Goal: Transaction & Acquisition: Purchase product/service

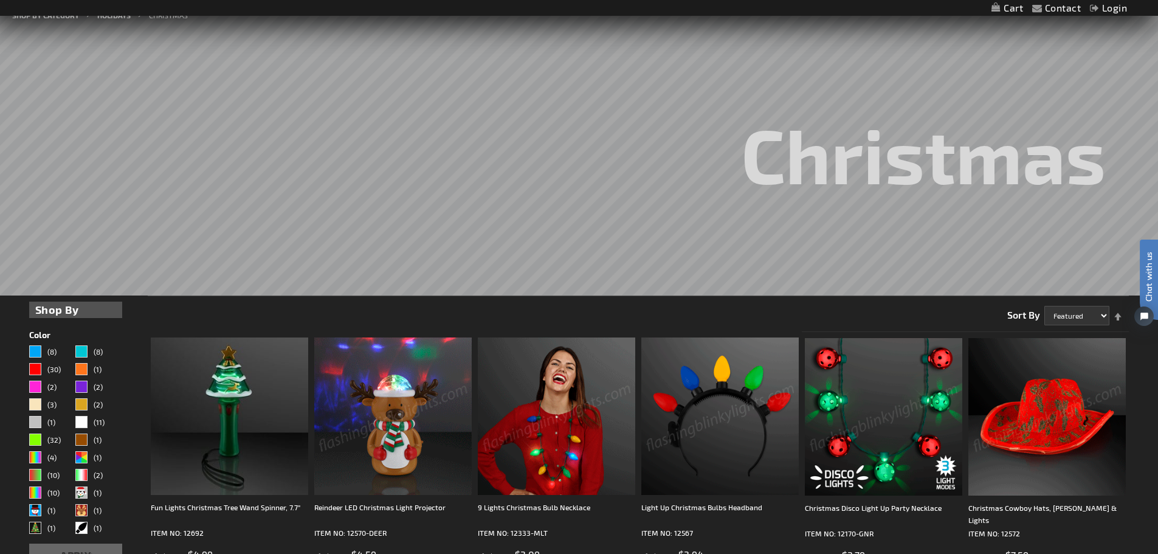
scroll to position [304, 0]
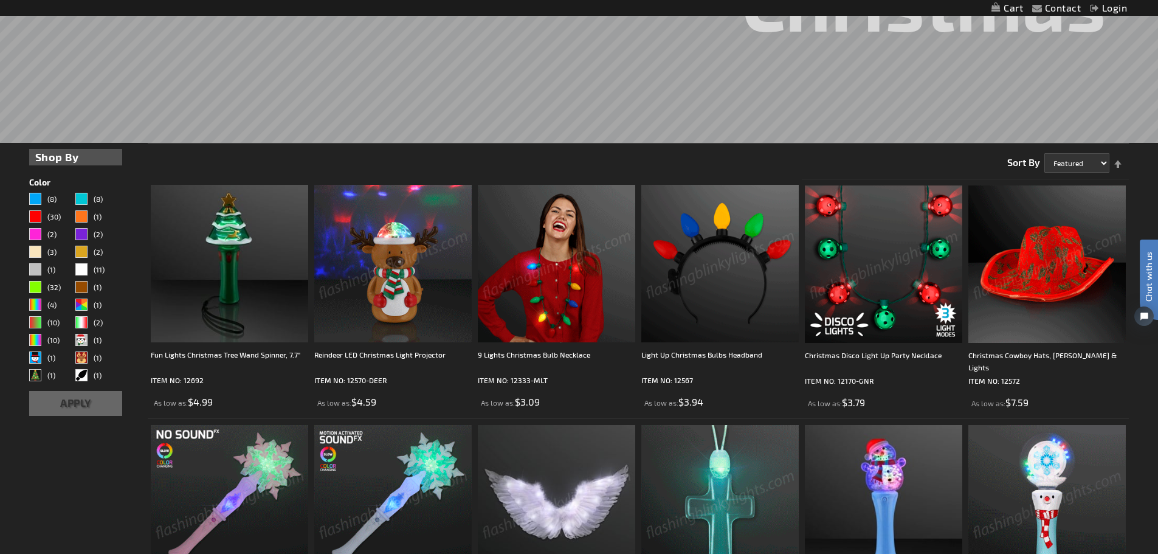
click at [1043, 254] on img at bounding box center [1047, 263] width 157 height 157
